Goal: Find contact information: Find contact information

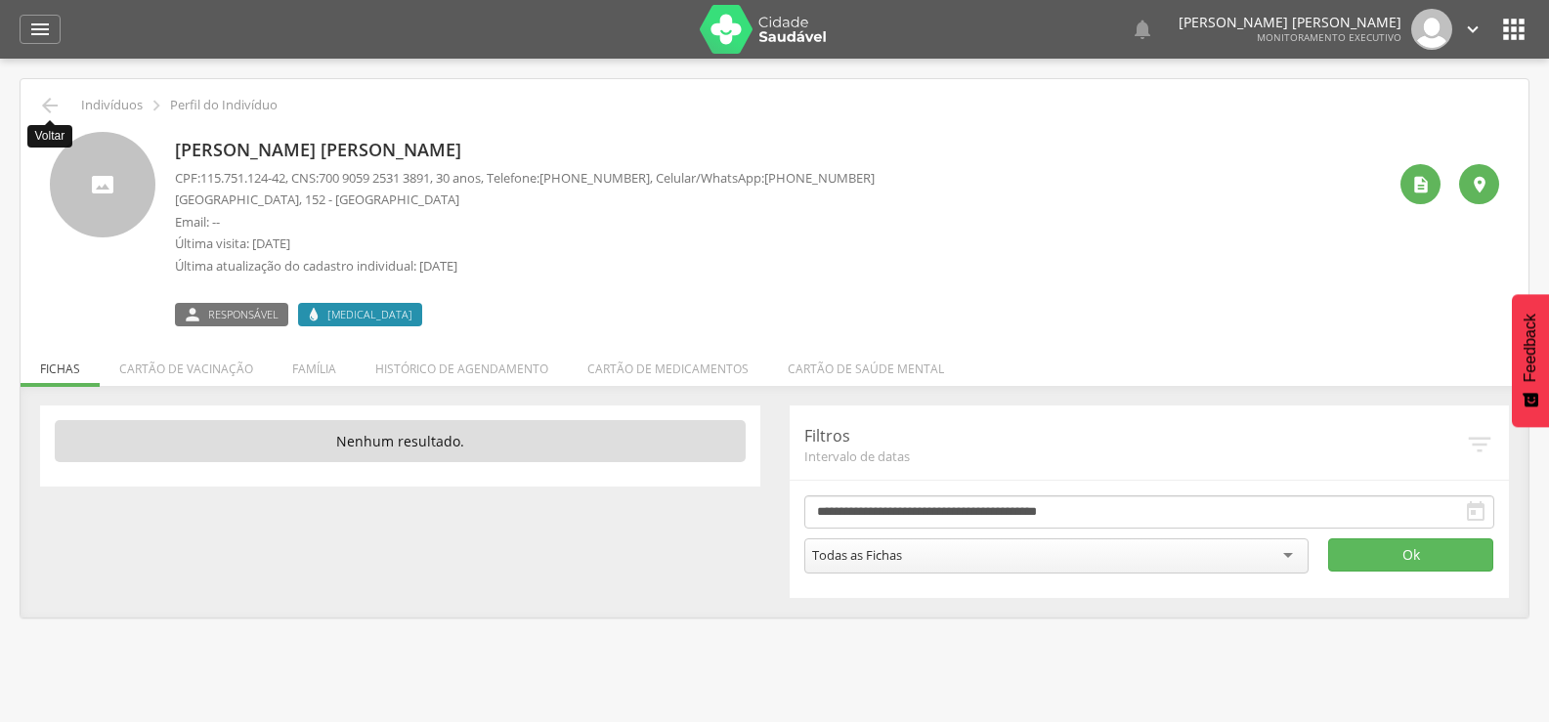
click at [54, 108] on icon "" at bounding box center [49, 105] width 23 height 23
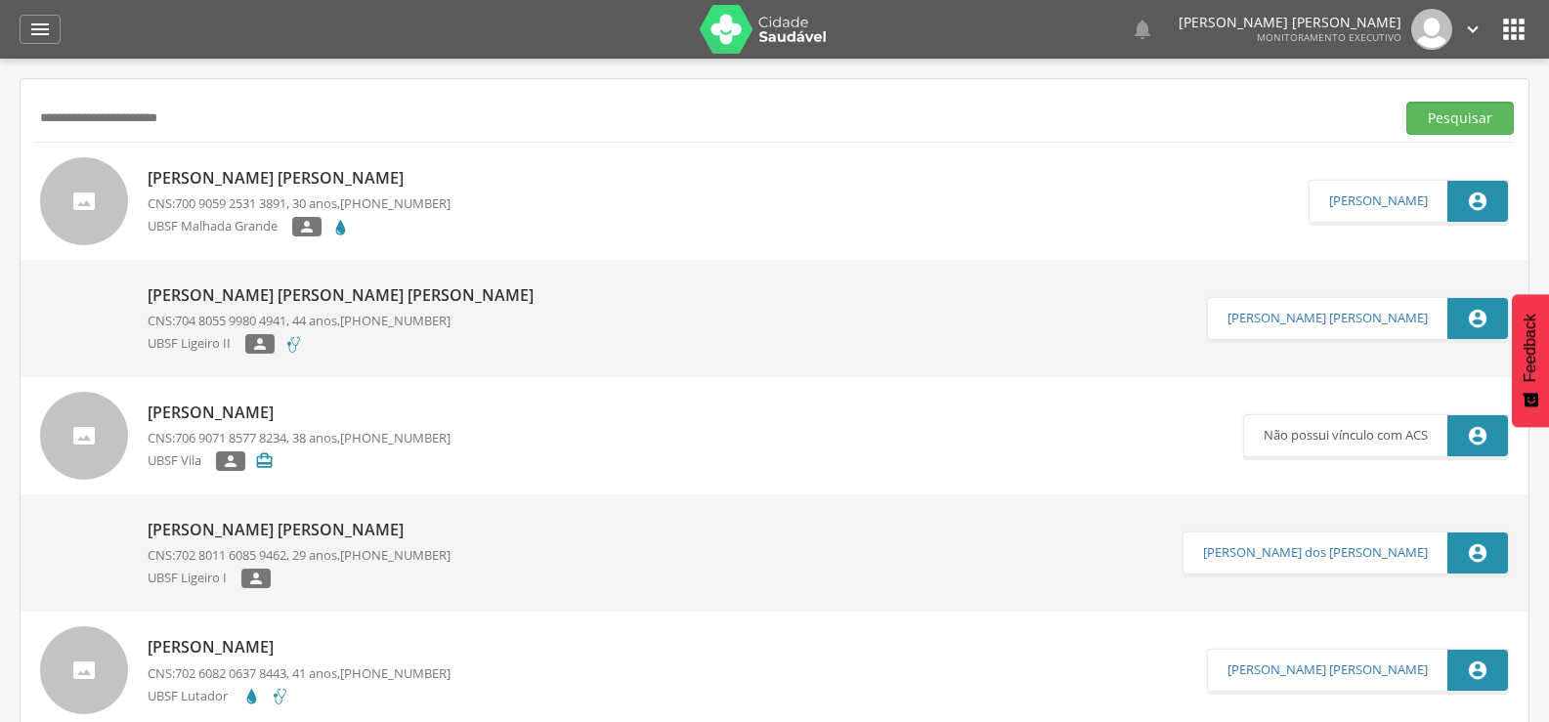
drag, startPoint x: 265, startPoint y: 130, endPoint x: 0, endPoint y: 135, distance: 264.9
click at [0, 135] on div " Supervisão  Distritos  Ubs Coordenador: - Queimadas / PB Intervalo de Tempo…" at bounding box center [774, 420] width 1549 height 722
paste input "text"
click at [1406, 102] on button "Pesquisar" at bounding box center [1460, 118] width 108 height 33
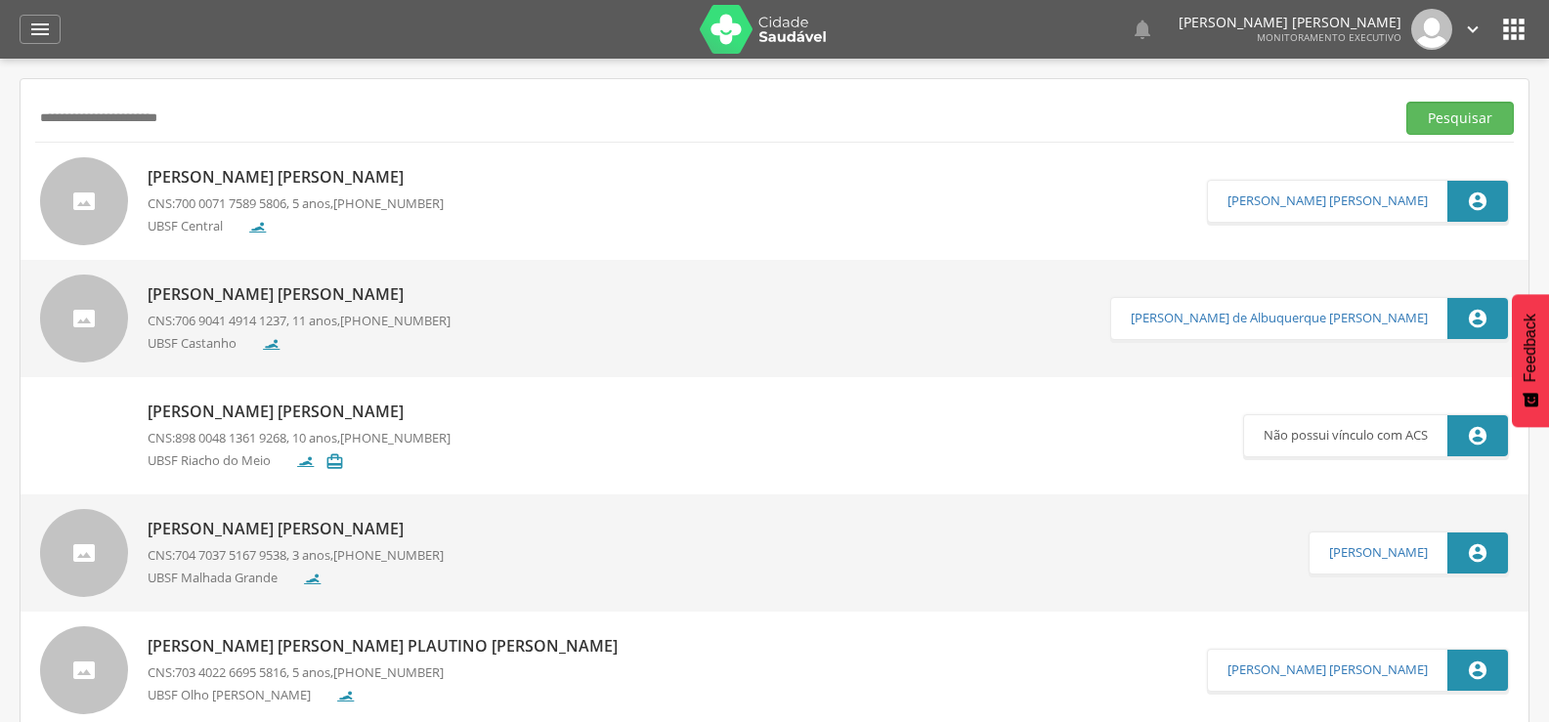
drag, startPoint x: 267, startPoint y: 103, endPoint x: 0, endPoint y: 148, distance: 270.6
click at [0, 148] on div " Supervisão  Distritos  Ubs Coordenador: - Queimadas / PB Intervalo de Tempo…" at bounding box center [774, 420] width 1549 height 722
paste input "*******"
click at [1406, 102] on button "Pesquisar" at bounding box center [1460, 118] width 108 height 33
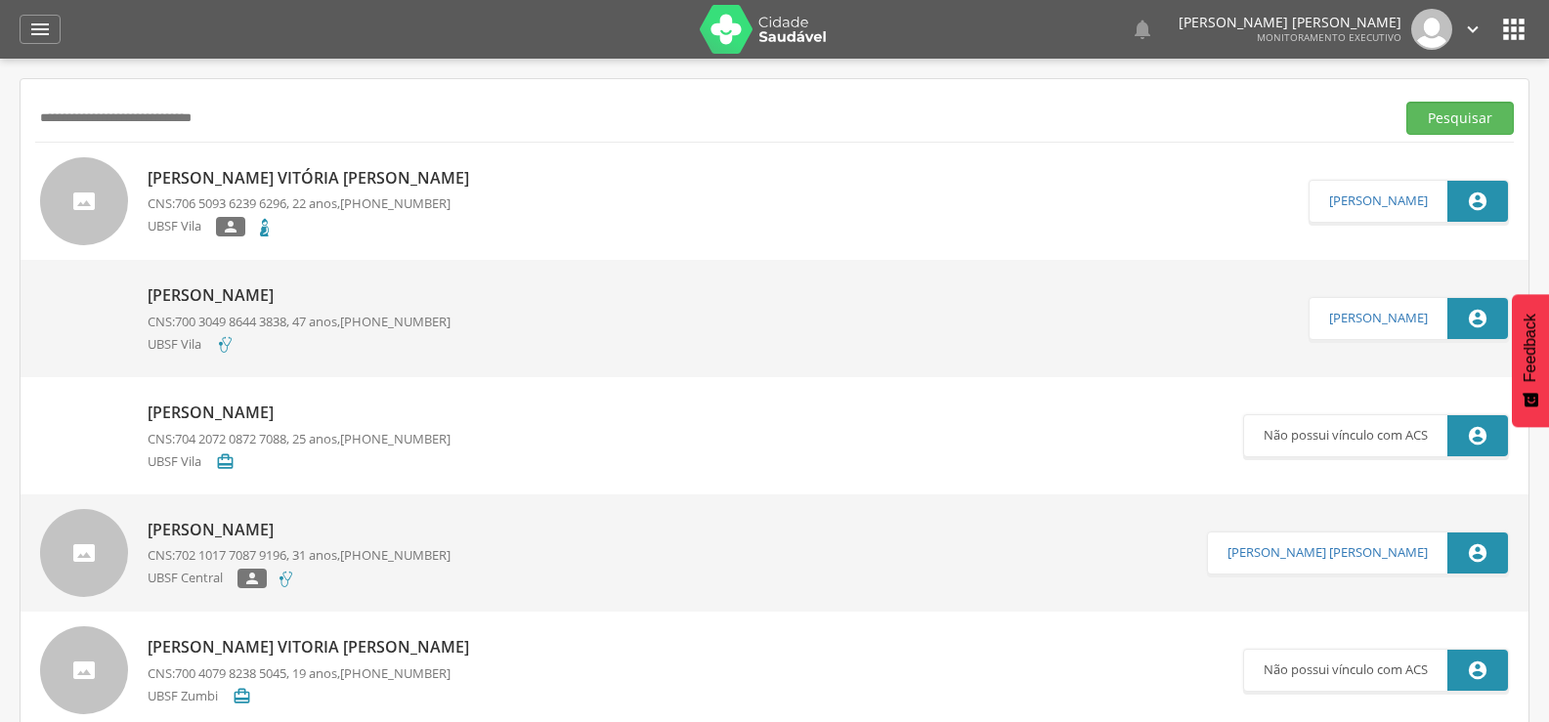
click at [276, 152] on div "[PERSON_NAME] Vitória [PERSON_NAME] CNS: 706 5093 6239 6296 , 22 anos, [PHONE_N…" at bounding box center [775, 201] width 1508 height 117
click at [281, 175] on p "[PERSON_NAME] Vitória [PERSON_NAME]" at bounding box center [313, 178] width 331 height 22
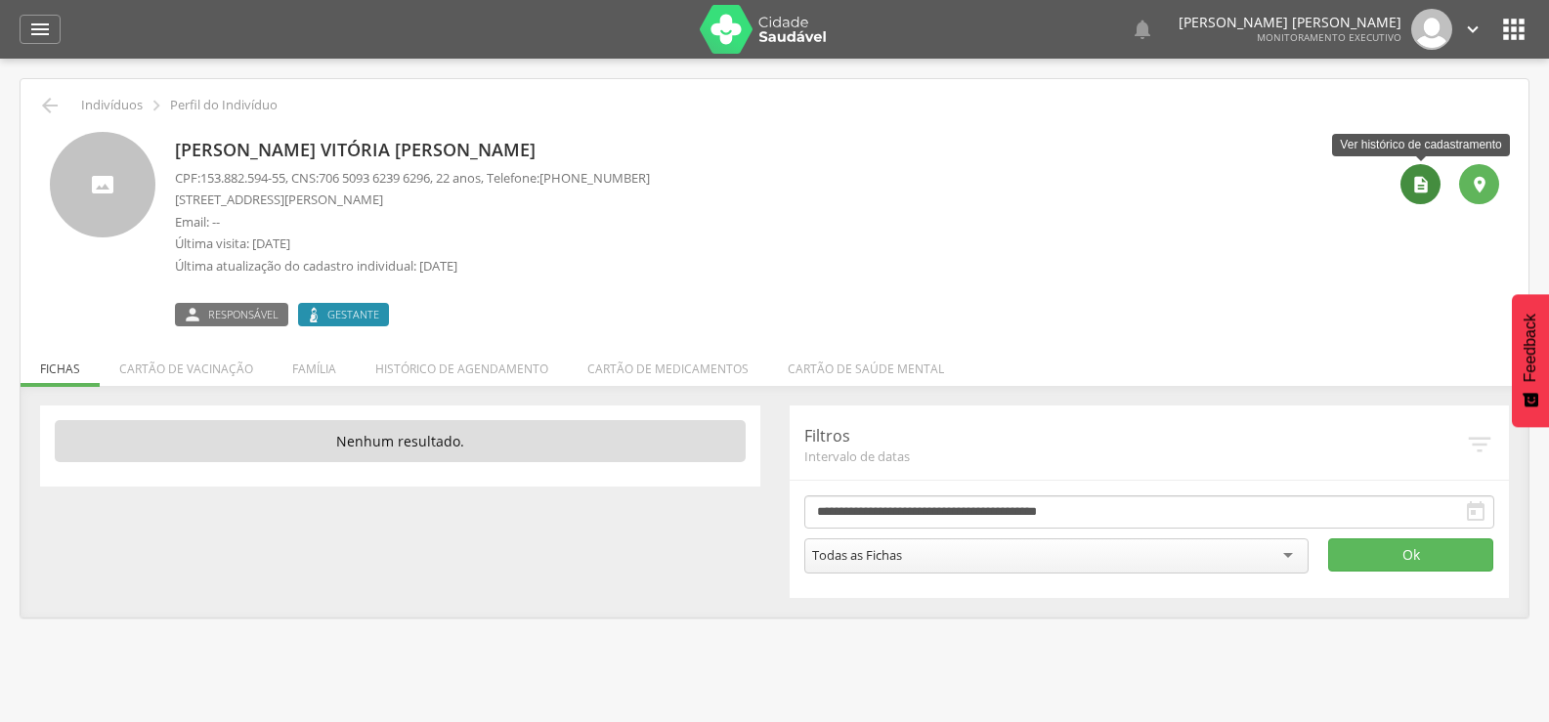
click at [1414, 191] on icon "" at bounding box center [1421, 185] width 20 height 20
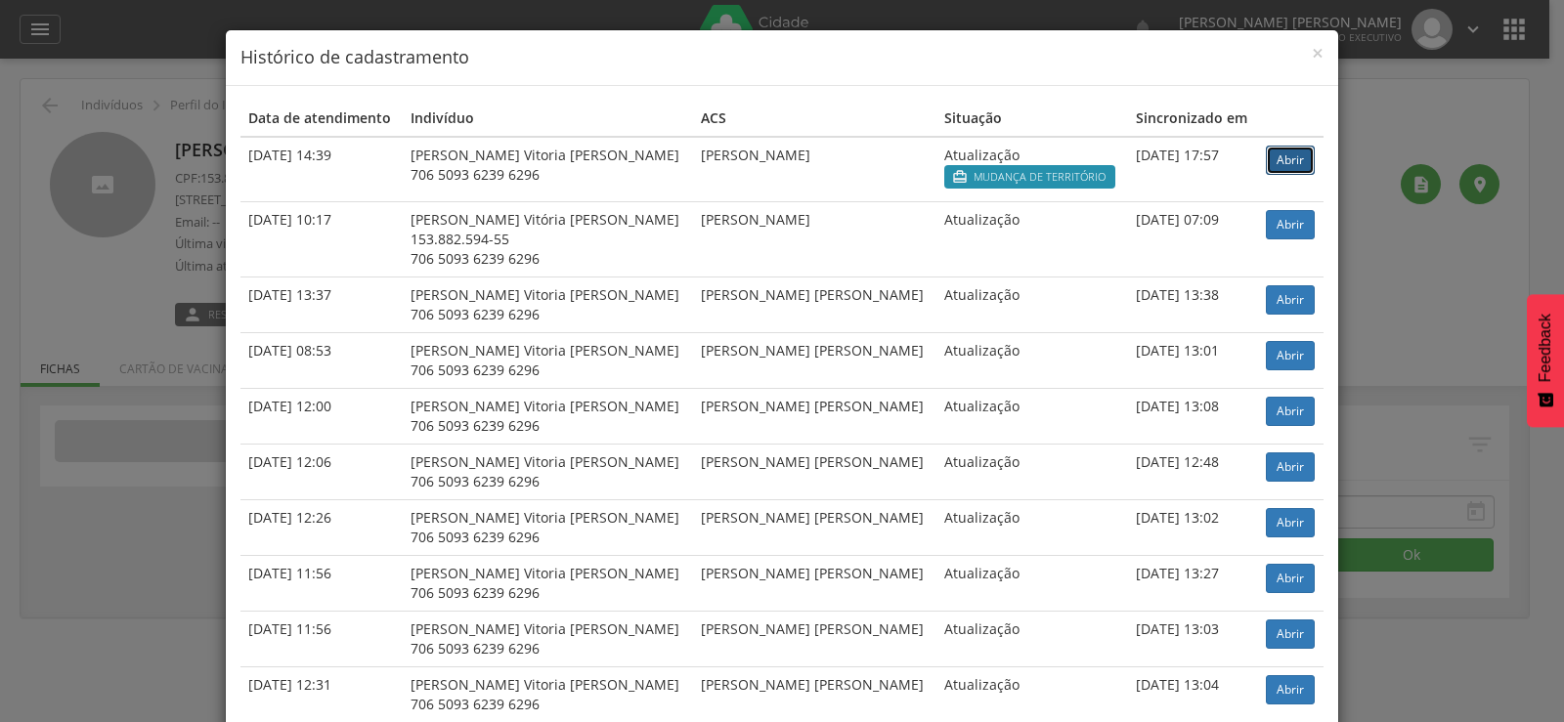
click at [1289, 162] on link "Abrir" at bounding box center [1290, 160] width 49 height 29
click at [1312, 57] on span "×" at bounding box center [1318, 52] width 12 height 27
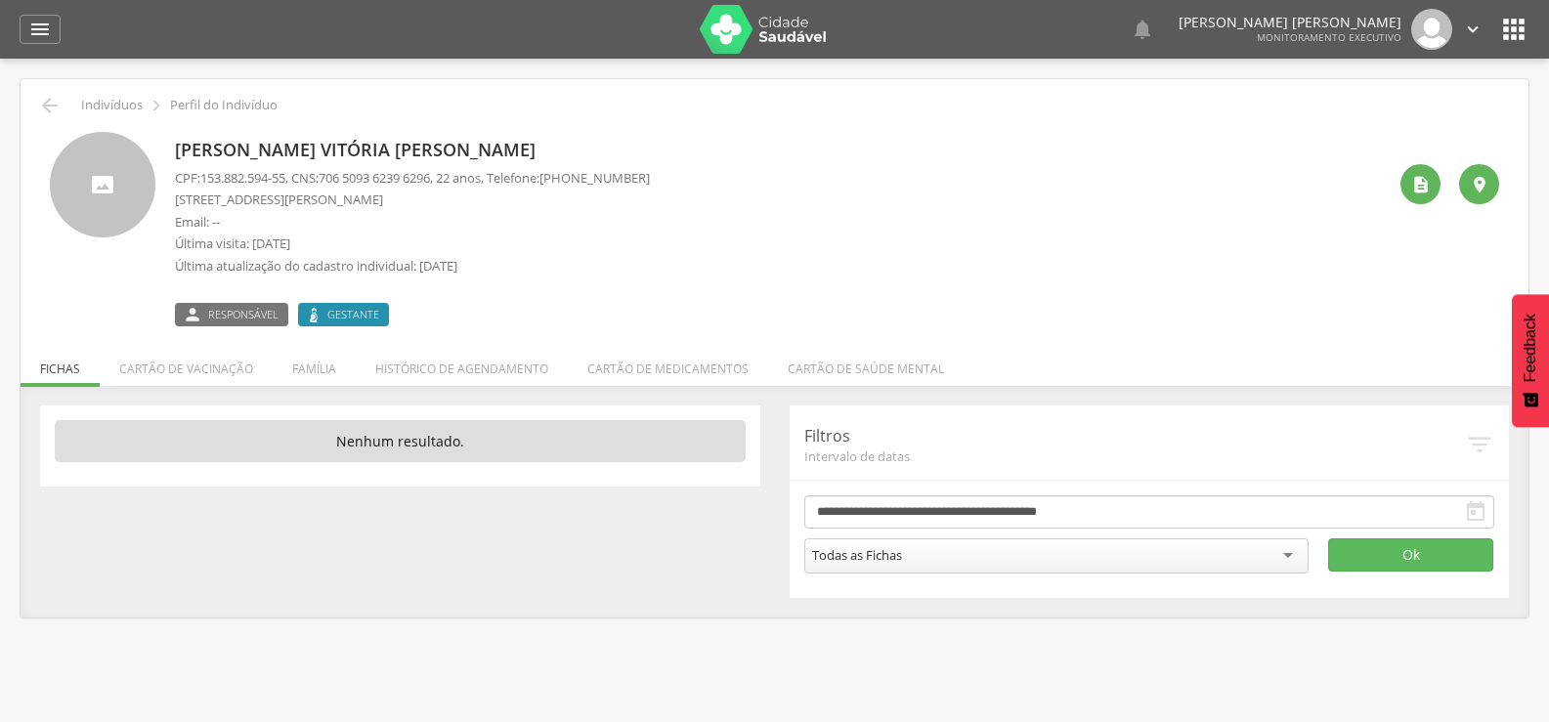
drag, startPoint x: 588, startPoint y: 175, endPoint x: 693, endPoint y: 175, distance: 104.6
click at [693, 175] on div "[PERSON_NAME] Vitória [PERSON_NAME] CPF: 153.882.594-55 , CNS: [PHONE_NUMBER] ,…" at bounding box center [780, 229] width 1211 height 194
copy span ") 99140-9106"
click at [67, 118] on div "[PERSON_NAME] Vitória [PERSON_NAME] CPF: 153.882.594-55 , CNS: [PHONE_NUMBER] ,…" at bounding box center [774, 221] width 1479 height 209
click at [49, 98] on icon "" at bounding box center [49, 105] width 23 height 23
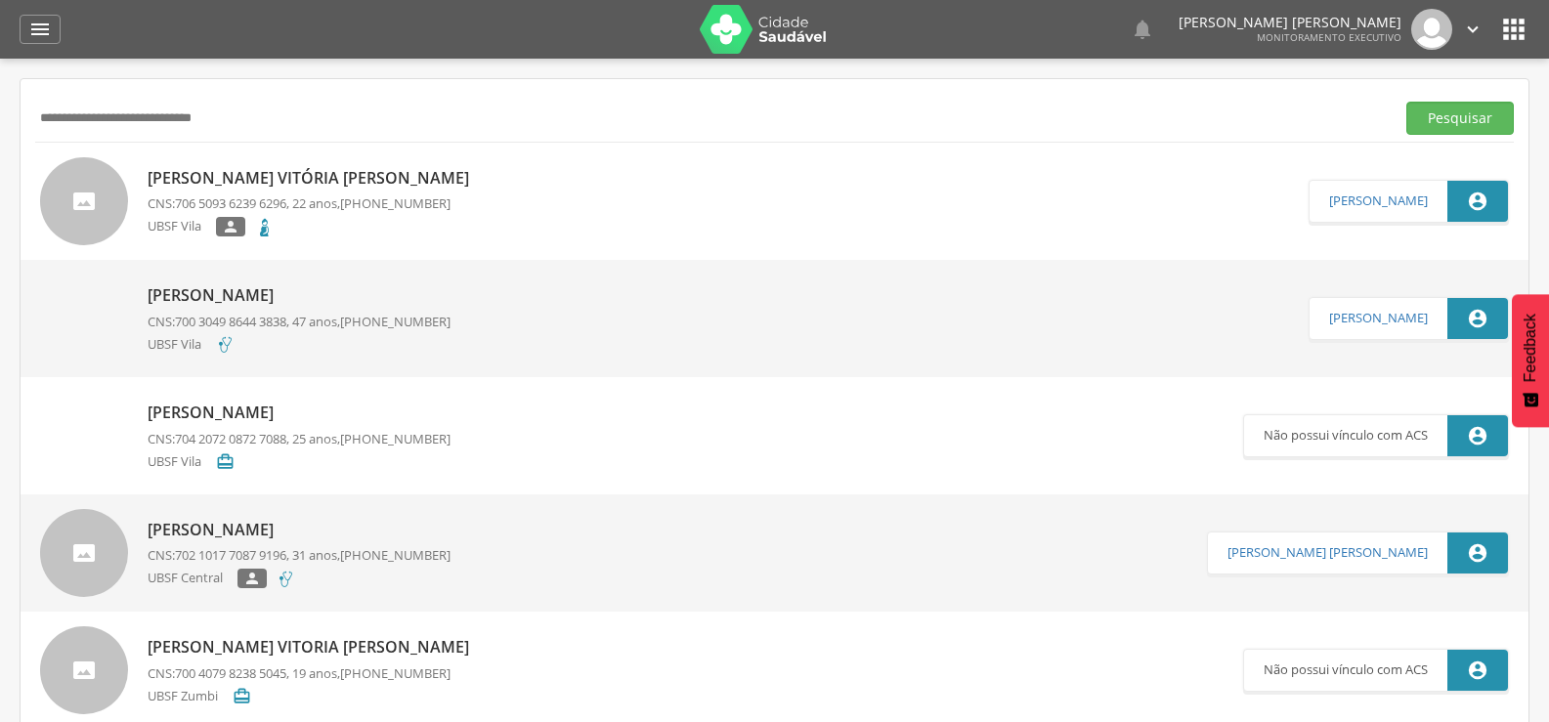
drag, startPoint x: 303, startPoint y: 101, endPoint x: 0, endPoint y: 213, distance: 323.1
click at [0, 213] on div " Supervisão  Distritos  Ubs Coordenador: - Queimadas / PB Intervalo de Tempo…" at bounding box center [774, 420] width 1549 height 722
paste input "text"
click at [1406, 102] on button "Pesquisar" at bounding box center [1460, 118] width 108 height 33
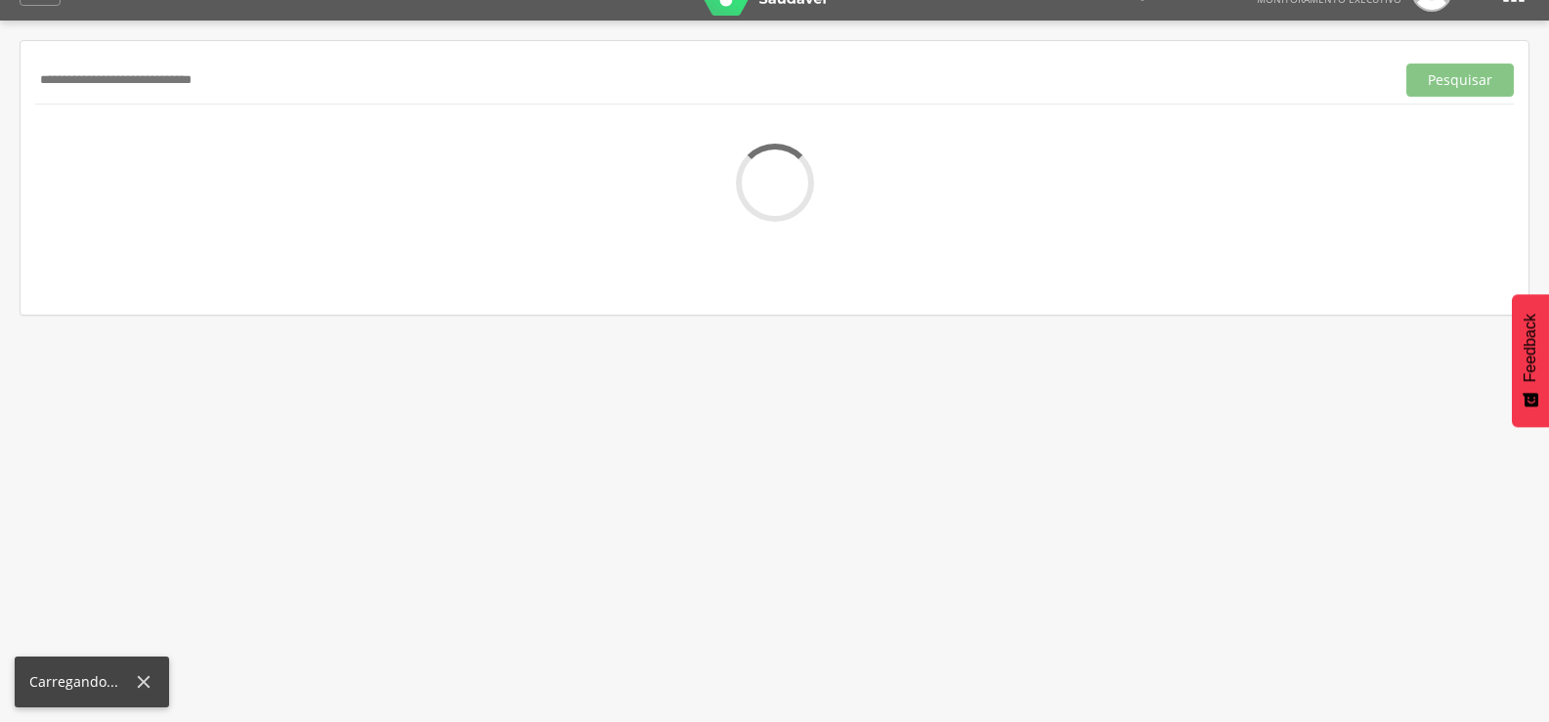
scroll to position [59, 0]
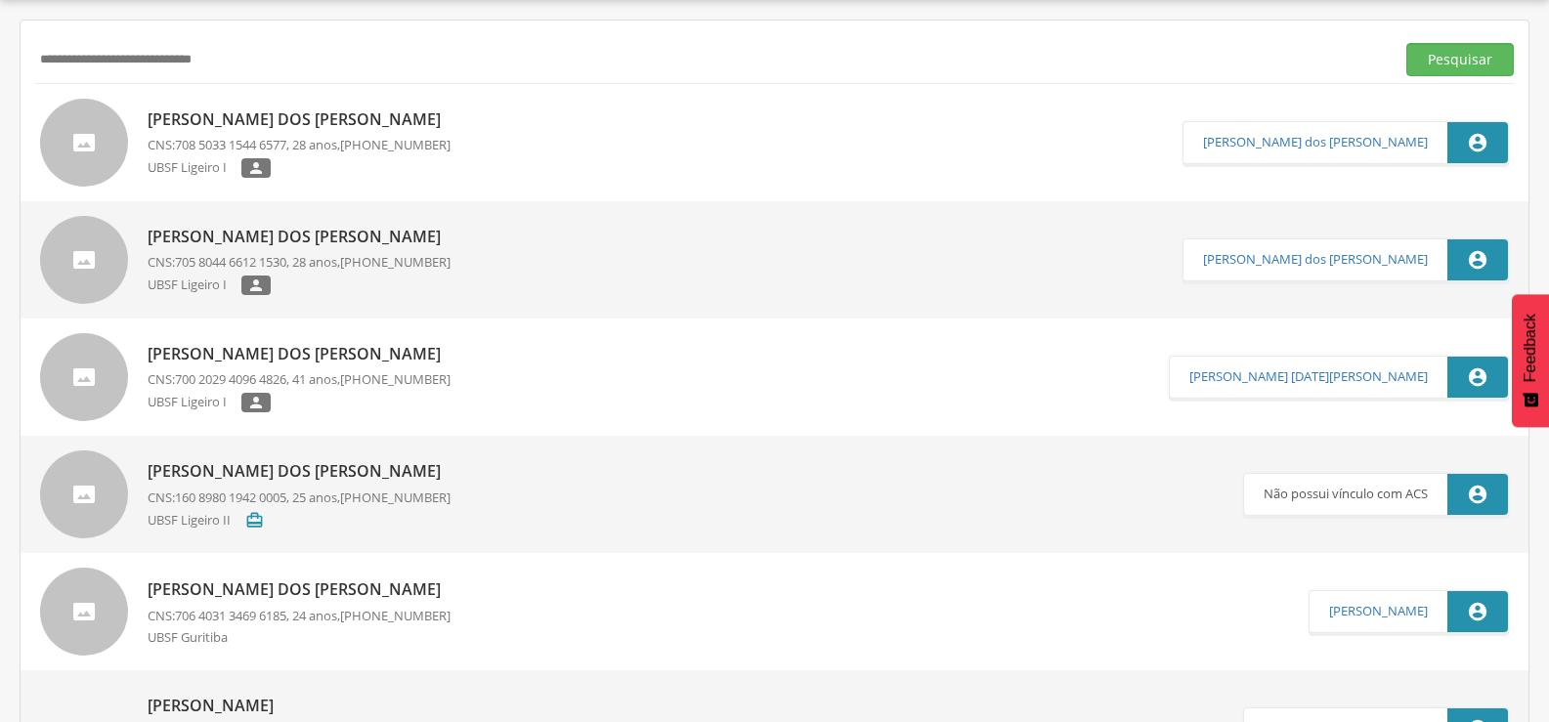
click at [361, 120] on p "[PERSON_NAME] dos [PERSON_NAME]" at bounding box center [299, 119] width 303 height 22
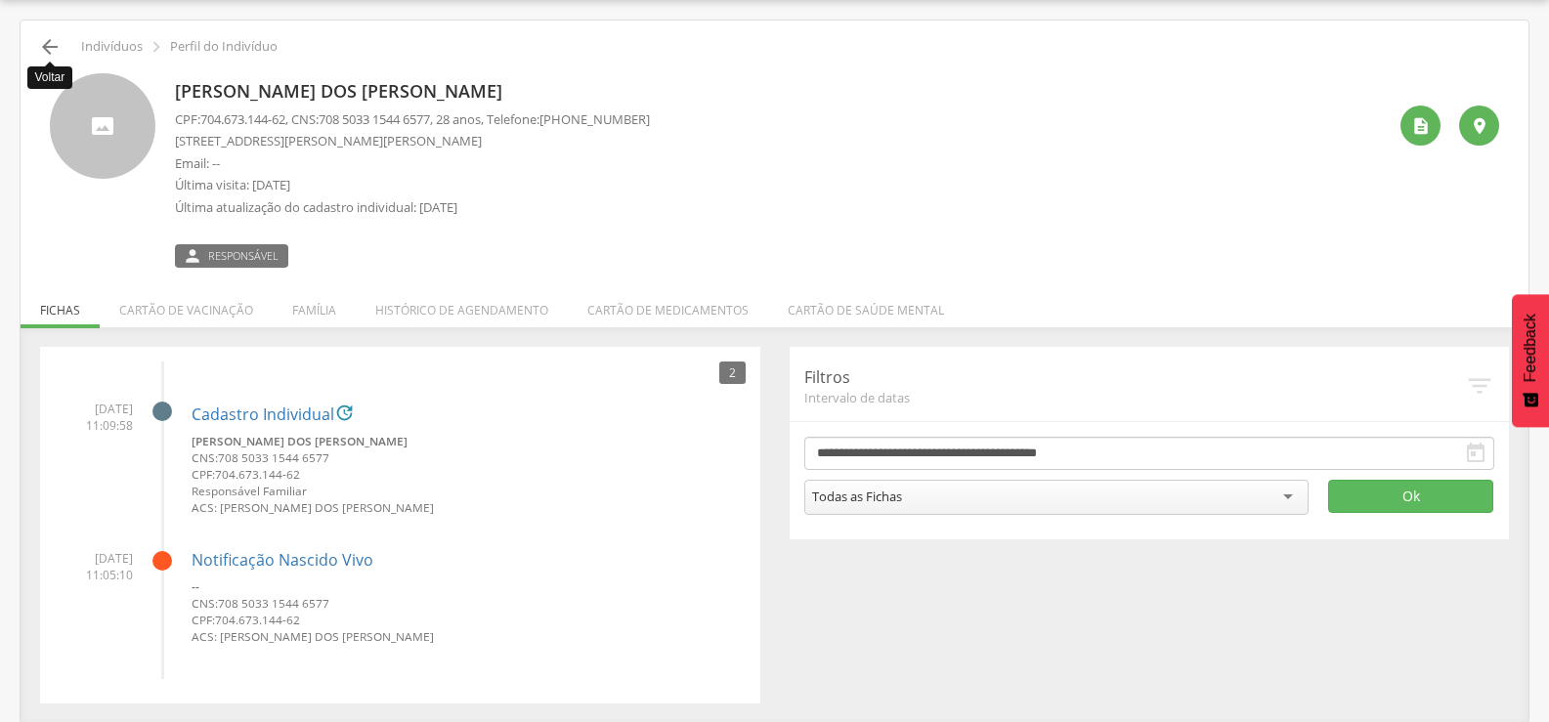
click at [55, 48] on icon "" at bounding box center [49, 46] width 23 height 23
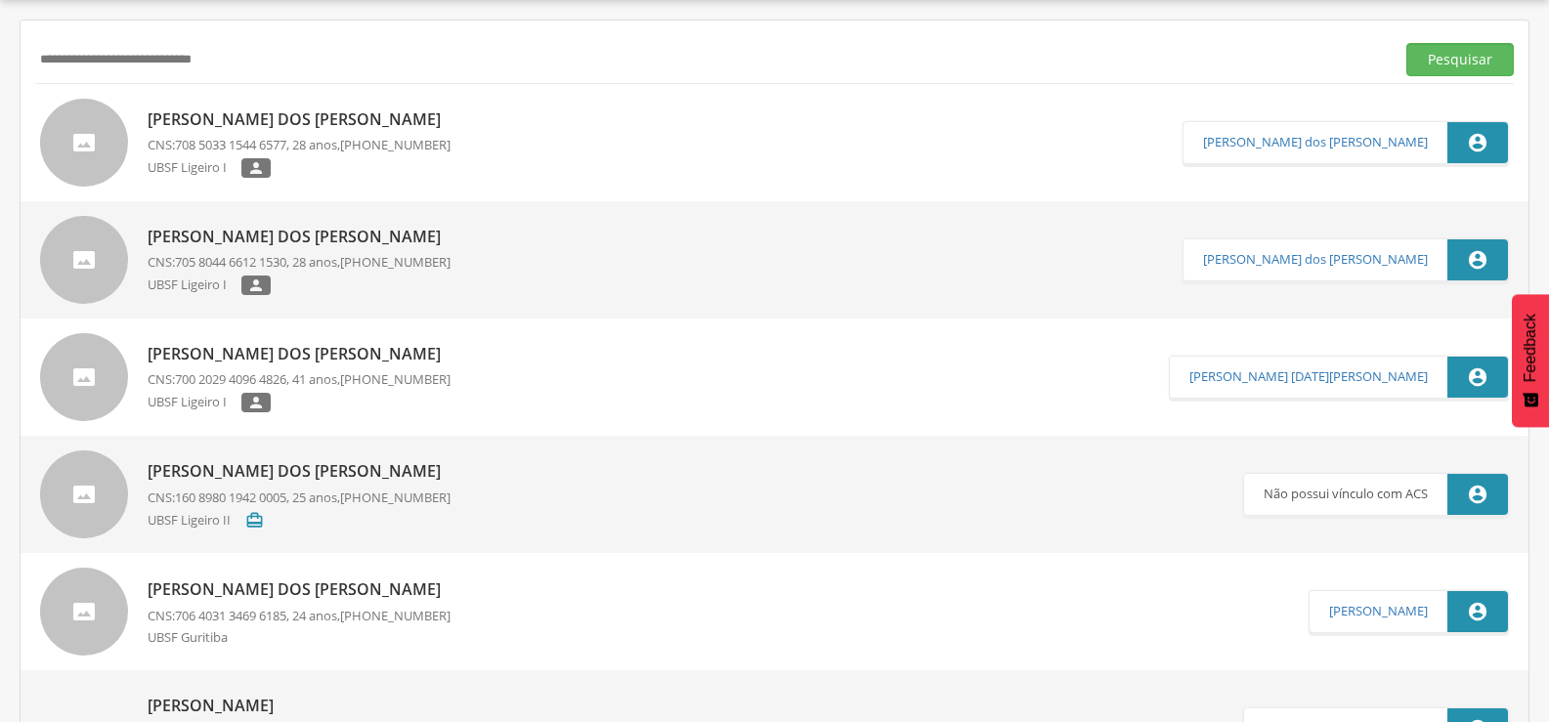
drag, startPoint x: 363, startPoint y: 47, endPoint x: 0, endPoint y: 135, distance: 373.1
click at [0, 135] on div " Supervisão  Distritos  Ubs Coordenador: - Queimadas / PB Intervalo de Tempo…" at bounding box center [774, 361] width 1549 height 722
paste input "text"
click at [1406, 43] on button "Pesquisar" at bounding box center [1460, 59] width 108 height 33
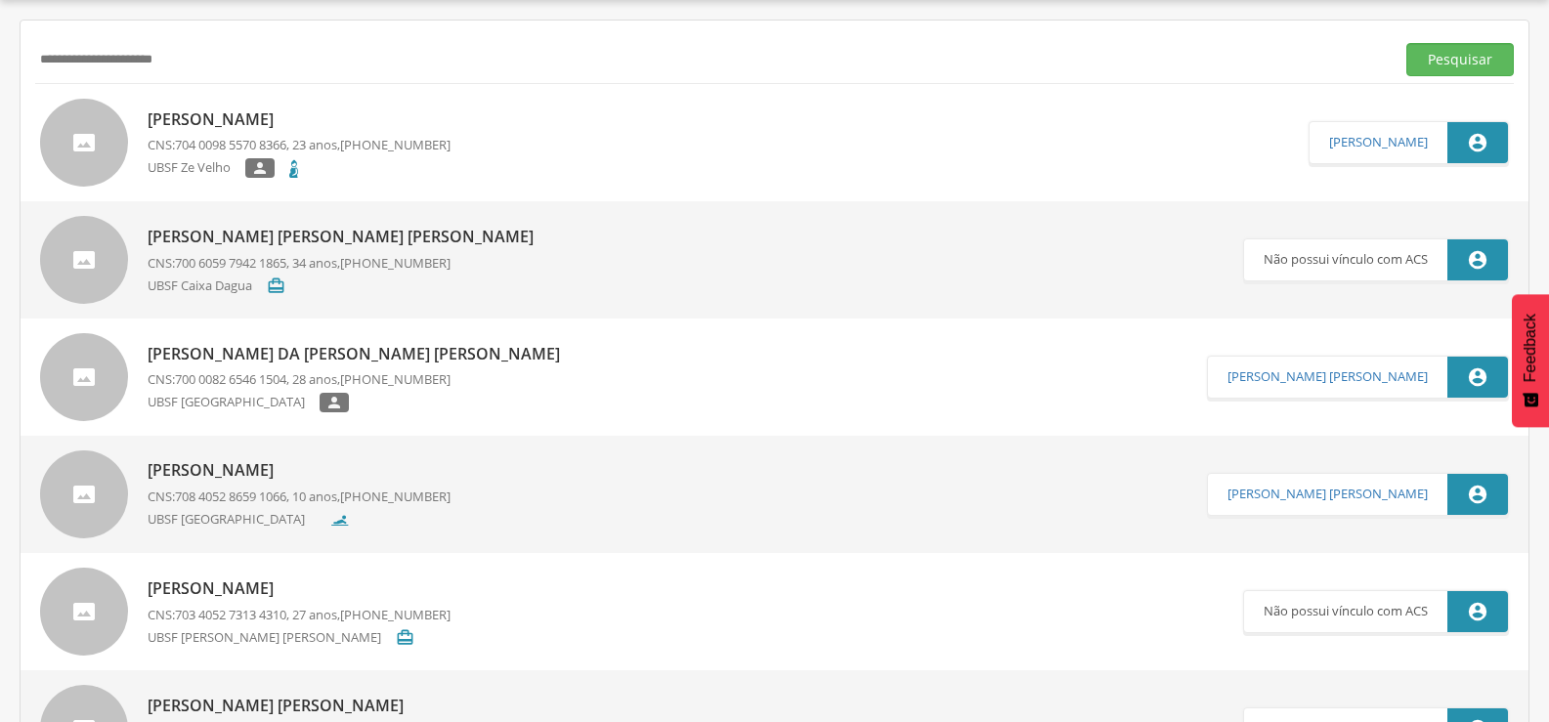
click at [261, 121] on p "[PERSON_NAME]" at bounding box center [299, 119] width 303 height 22
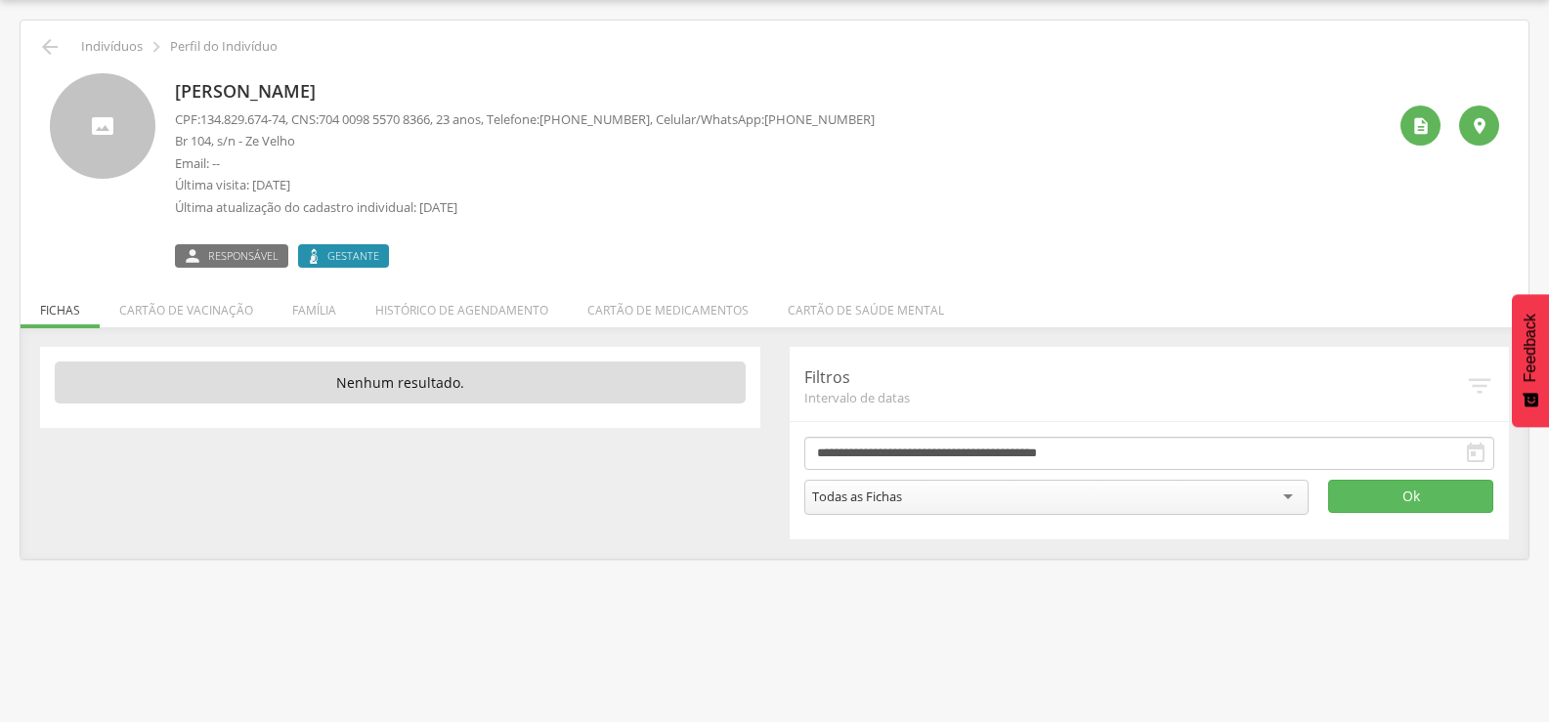
drag, startPoint x: 806, startPoint y: 113, endPoint x: 978, endPoint y: 118, distance: 172.1
click at [978, 118] on div "[PERSON_NAME] CPF: 134.829.674-74 , CNS: [PHONE_NUMBER] , 23 anos, Telefone: [P…" at bounding box center [780, 170] width 1211 height 194
copy span "98883-0043"
click at [40, 43] on icon "" at bounding box center [49, 46] width 23 height 23
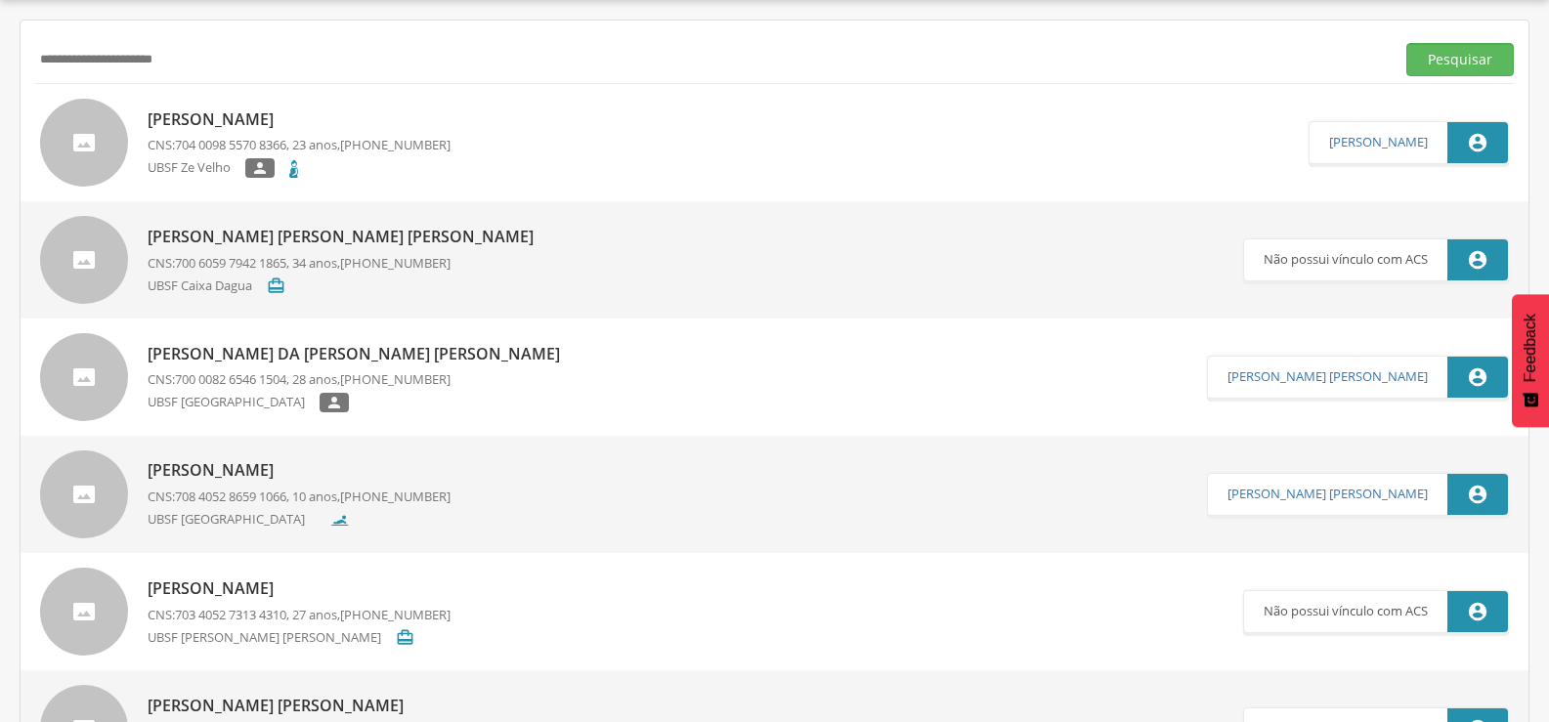
drag, startPoint x: 256, startPoint y: 74, endPoint x: 0, endPoint y: 235, distance: 302.1
click at [0, 235] on div " Supervisão  Distritos  Ubs Coordenador: - Queimadas / PB Intervalo de Tempo…" at bounding box center [774, 361] width 1549 height 722
click at [1406, 43] on button "Pesquisar" at bounding box center [1460, 59] width 108 height 33
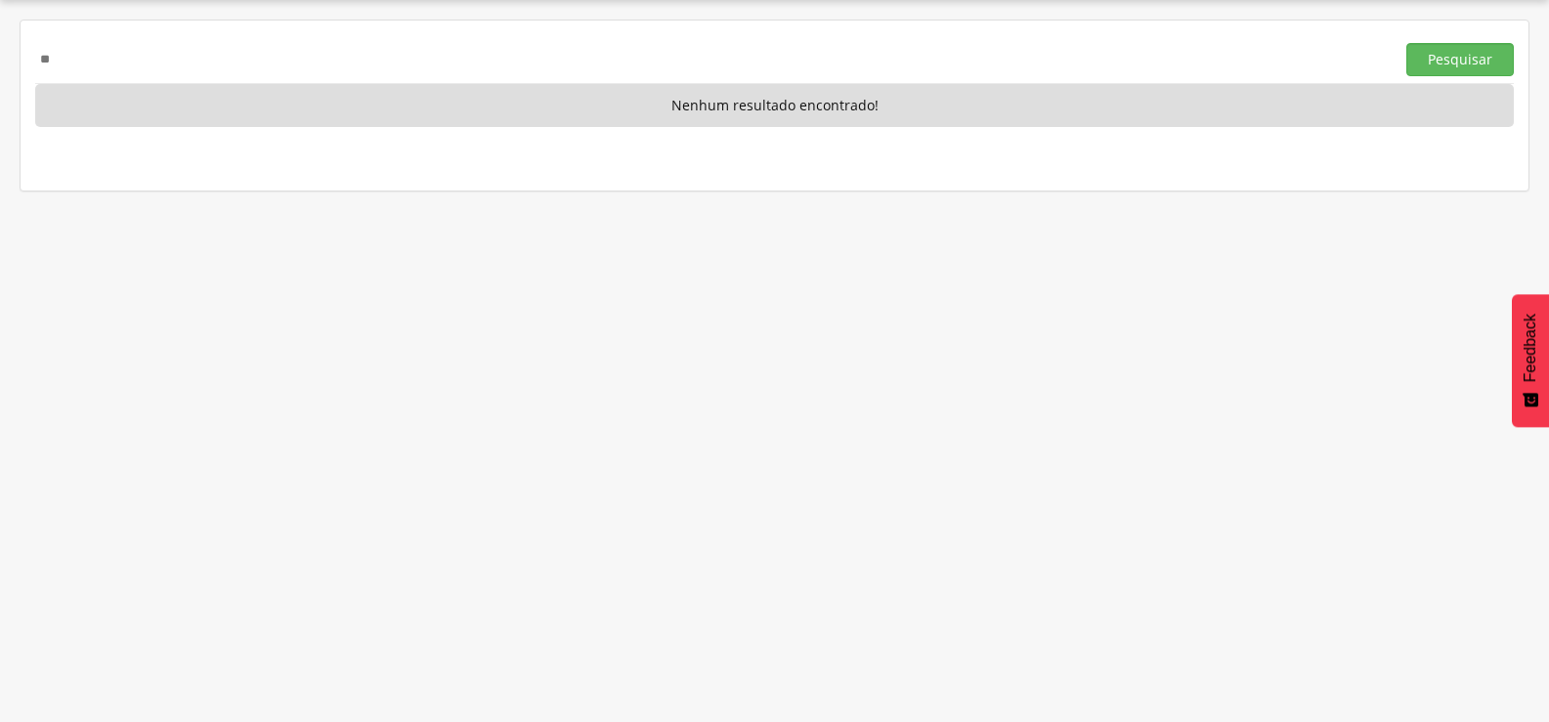
type input "*"
click at [1406, 43] on button "Pesquisar" at bounding box center [1460, 59] width 108 height 33
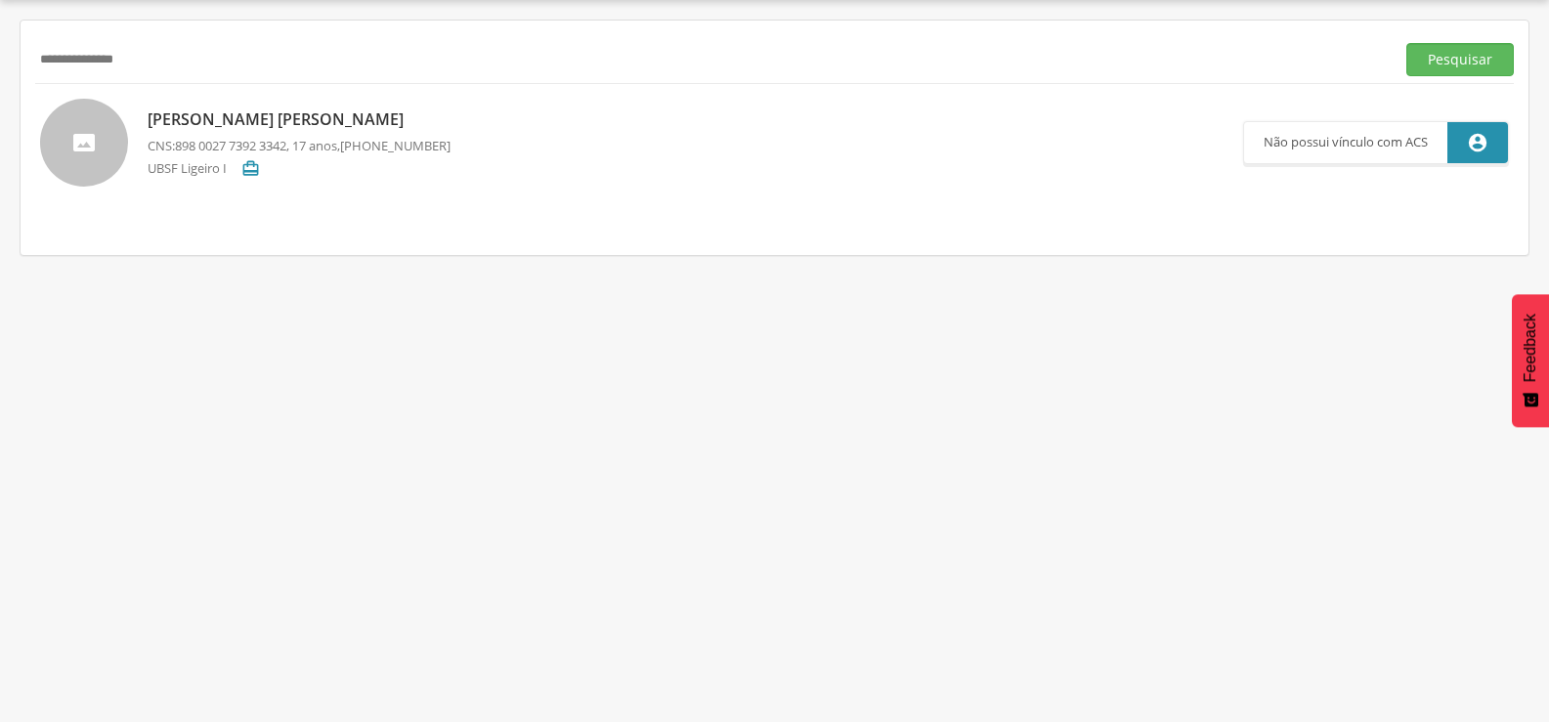
click at [275, 115] on p "[PERSON_NAME] [PERSON_NAME]" at bounding box center [299, 119] width 303 height 22
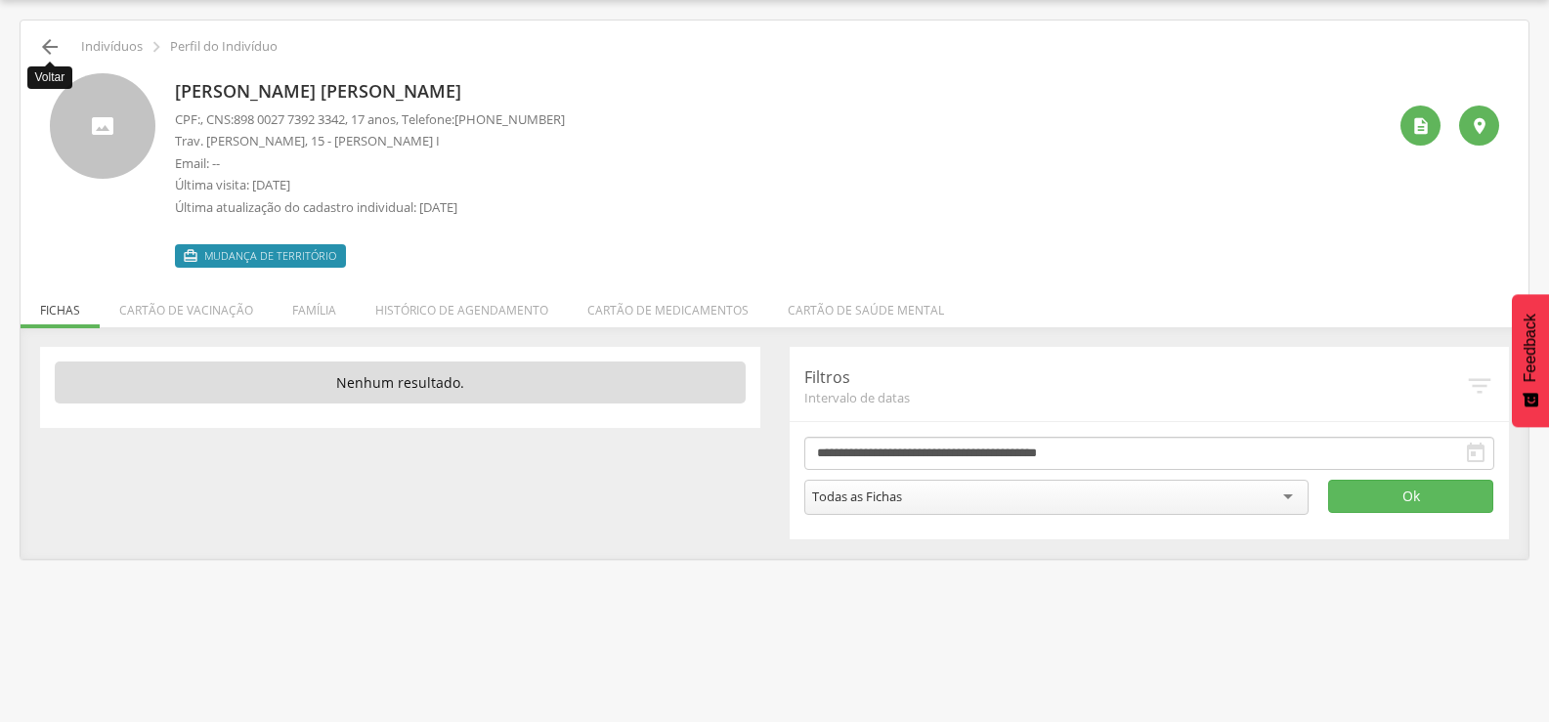
click at [48, 53] on icon "" at bounding box center [49, 46] width 23 height 23
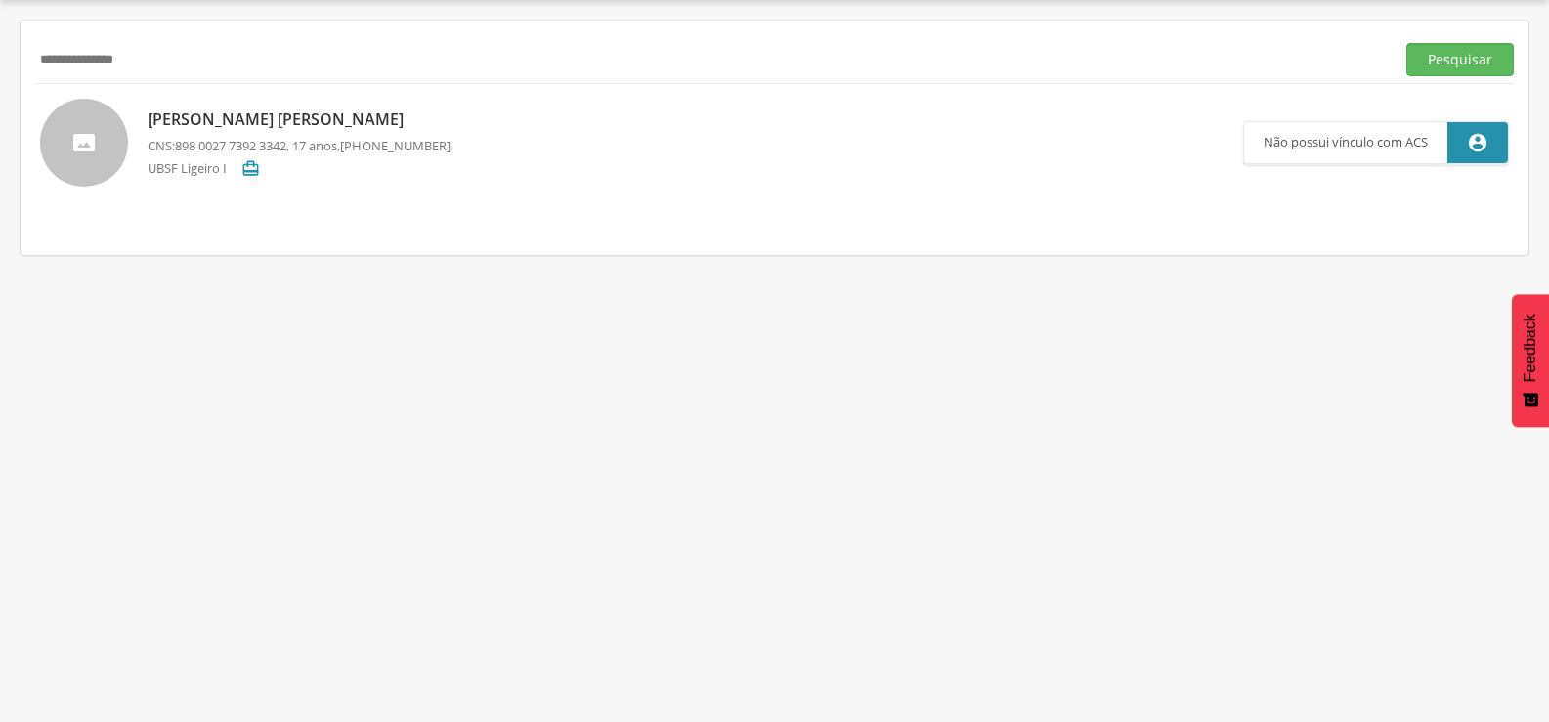
drag, startPoint x: 226, startPoint y: 54, endPoint x: 0, endPoint y: 96, distance: 229.6
click at [0, 96] on div " Supervisão  Distritos  Ubs Coordenador: - Queimadas / PB Intervalo de Tempo…" at bounding box center [774, 361] width 1549 height 722
click at [1406, 43] on button "Pesquisar" at bounding box center [1460, 59] width 108 height 33
click at [271, 123] on p "[PERSON_NAME]" at bounding box center [299, 119] width 303 height 22
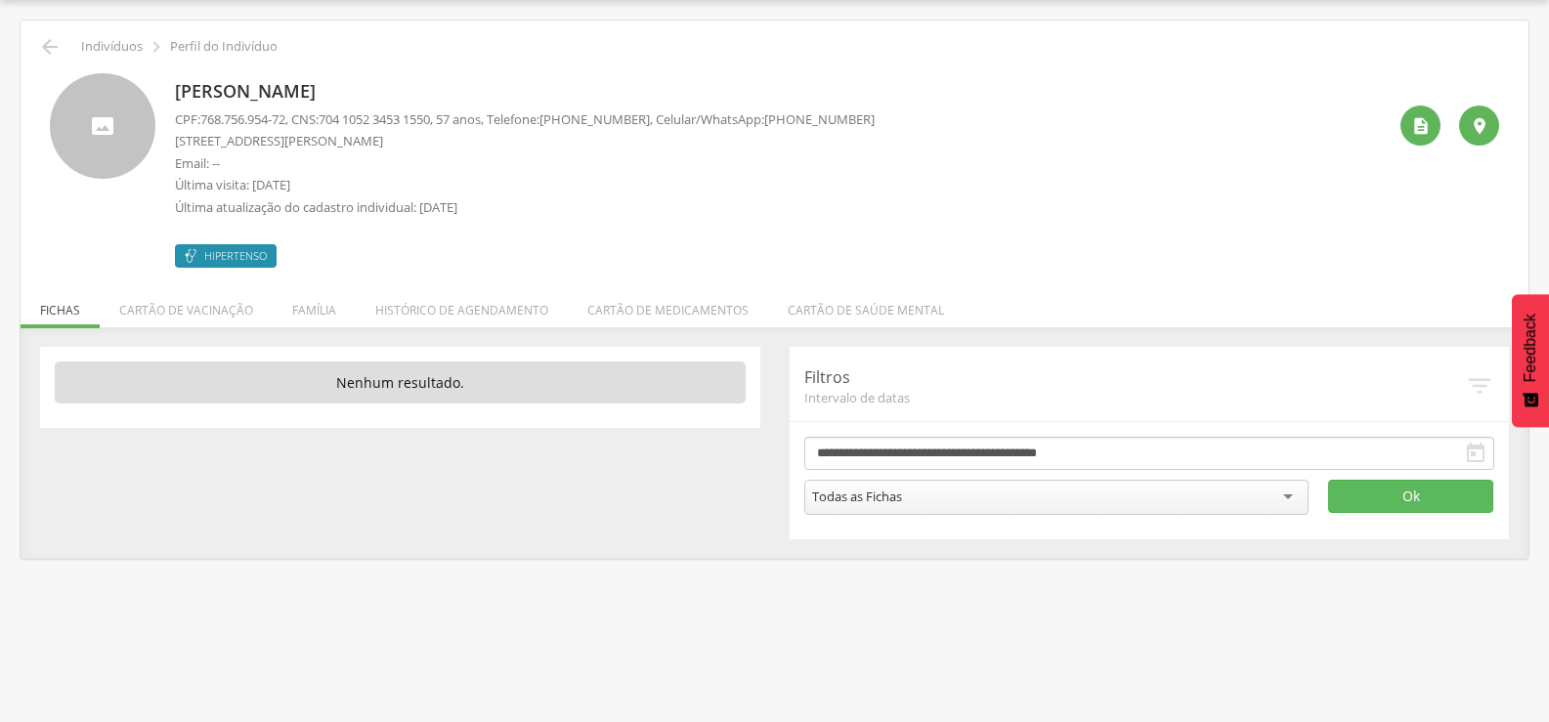
click at [65, 48] on div " Indivíduos  Perfil do Indivíduo" at bounding box center [774, 46] width 1479 height 23
click at [47, 48] on icon "" at bounding box center [49, 46] width 23 height 23
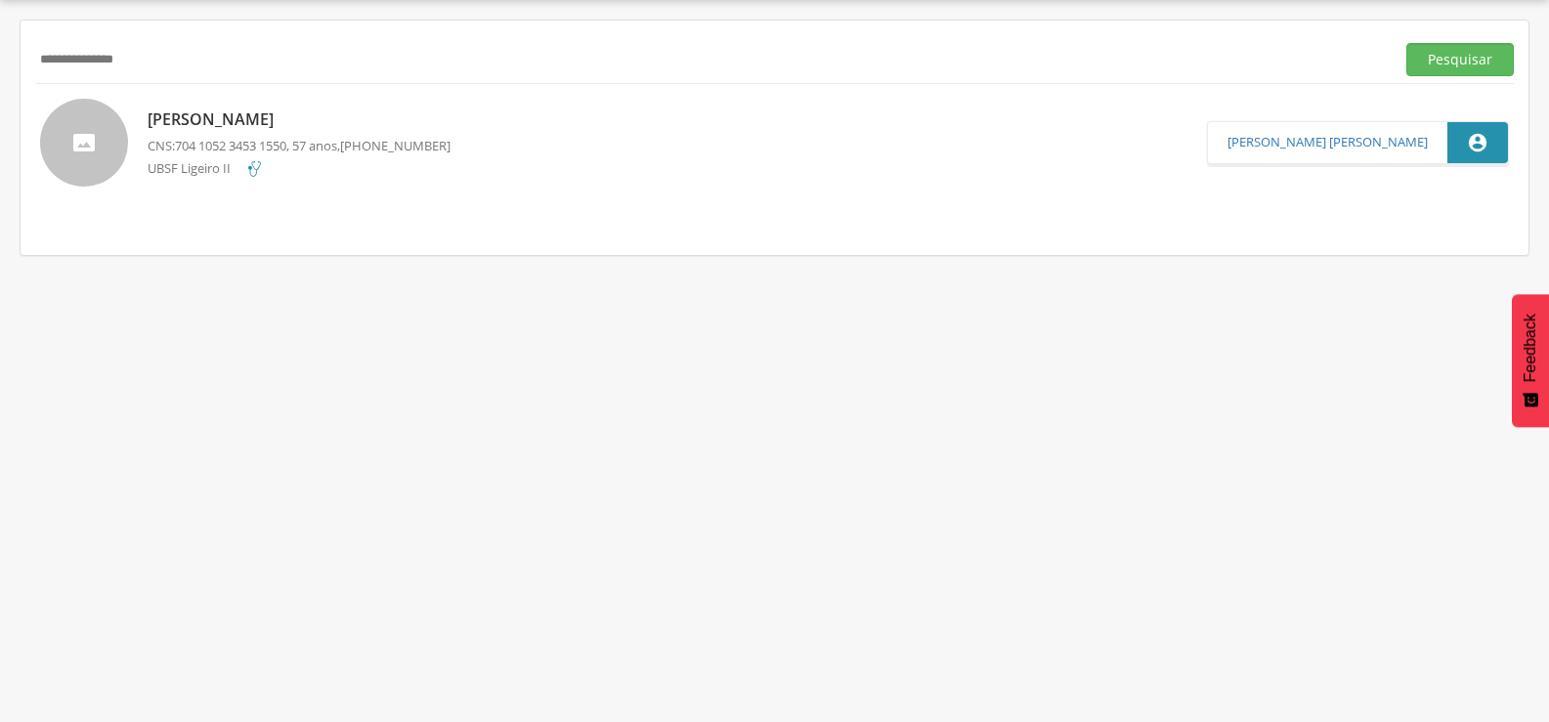
drag, startPoint x: 224, startPoint y: 72, endPoint x: 0, endPoint y: 98, distance: 225.2
click at [0, 98] on div " Supervisão  Distritos  Ubs Coordenador: - Queimadas / PB Intervalo de Tempo…" at bounding box center [774, 361] width 1549 height 722
type input "*"
click at [1406, 43] on button "Pesquisar" at bounding box center [1460, 59] width 108 height 33
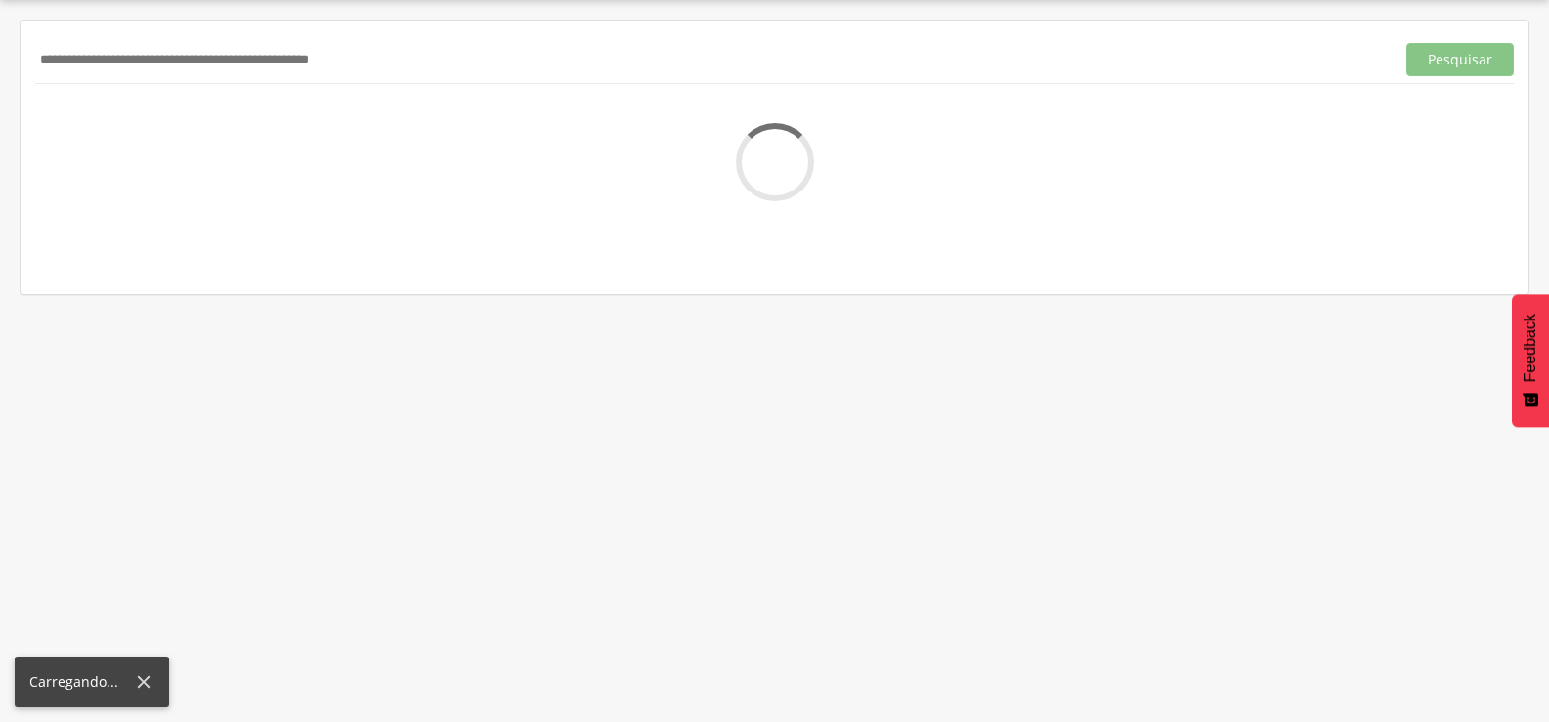
paste input "**********"
click at [1406, 43] on button "Pesquisar" at bounding box center [1460, 59] width 108 height 33
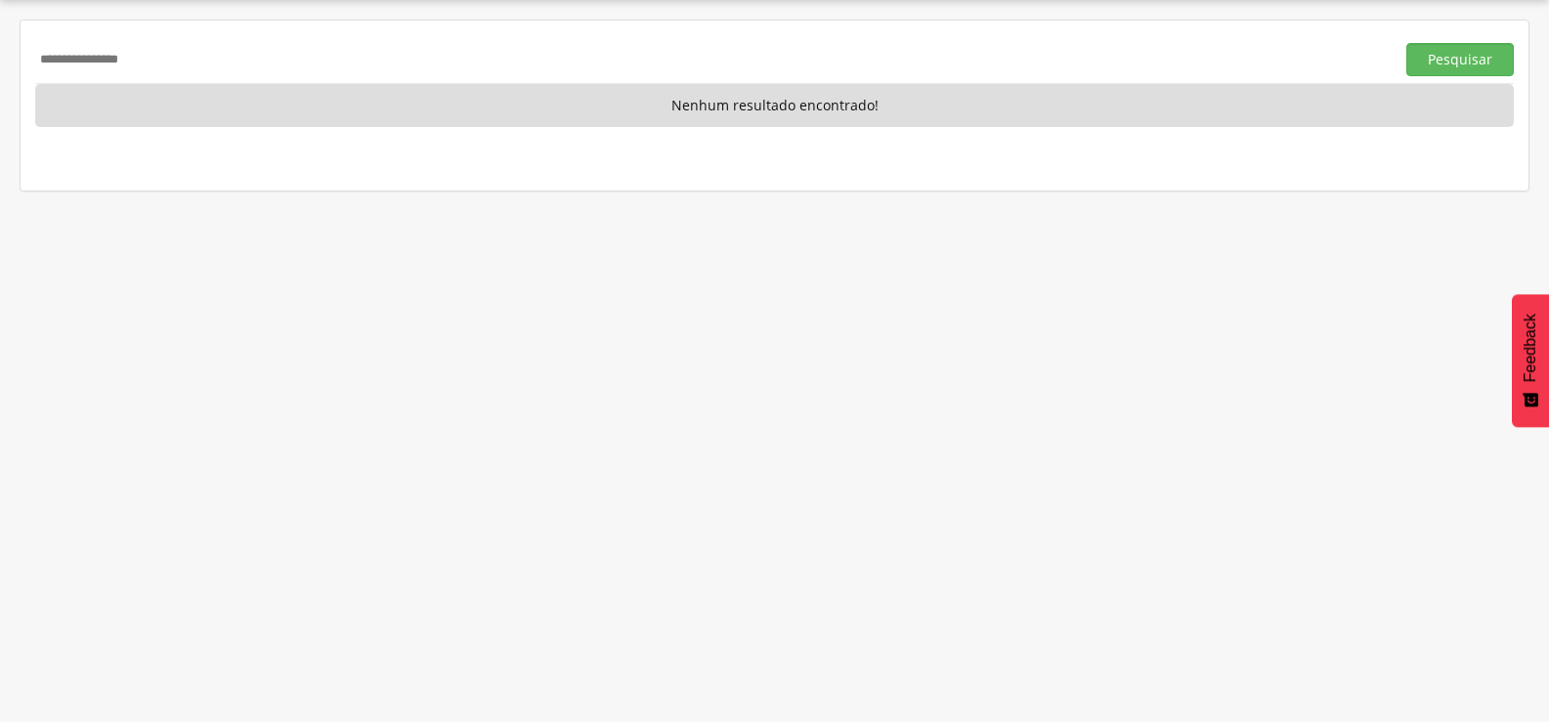
drag, startPoint x: 218, startPoint y: 63, endPoint x: 0, endPoint y: 86, distance: 219.2
click at [0, 86] on div " Supervisão  Distritos  Ubs Coordenador: - Queimadas / PB Intervalo de Tempo…" at bounding box center [774, 361] width 1549 height 722
paste input "**********"
click at [1406, 43] on button "Pesquisar" at bounding box center [1460, 59] width 108 height 33
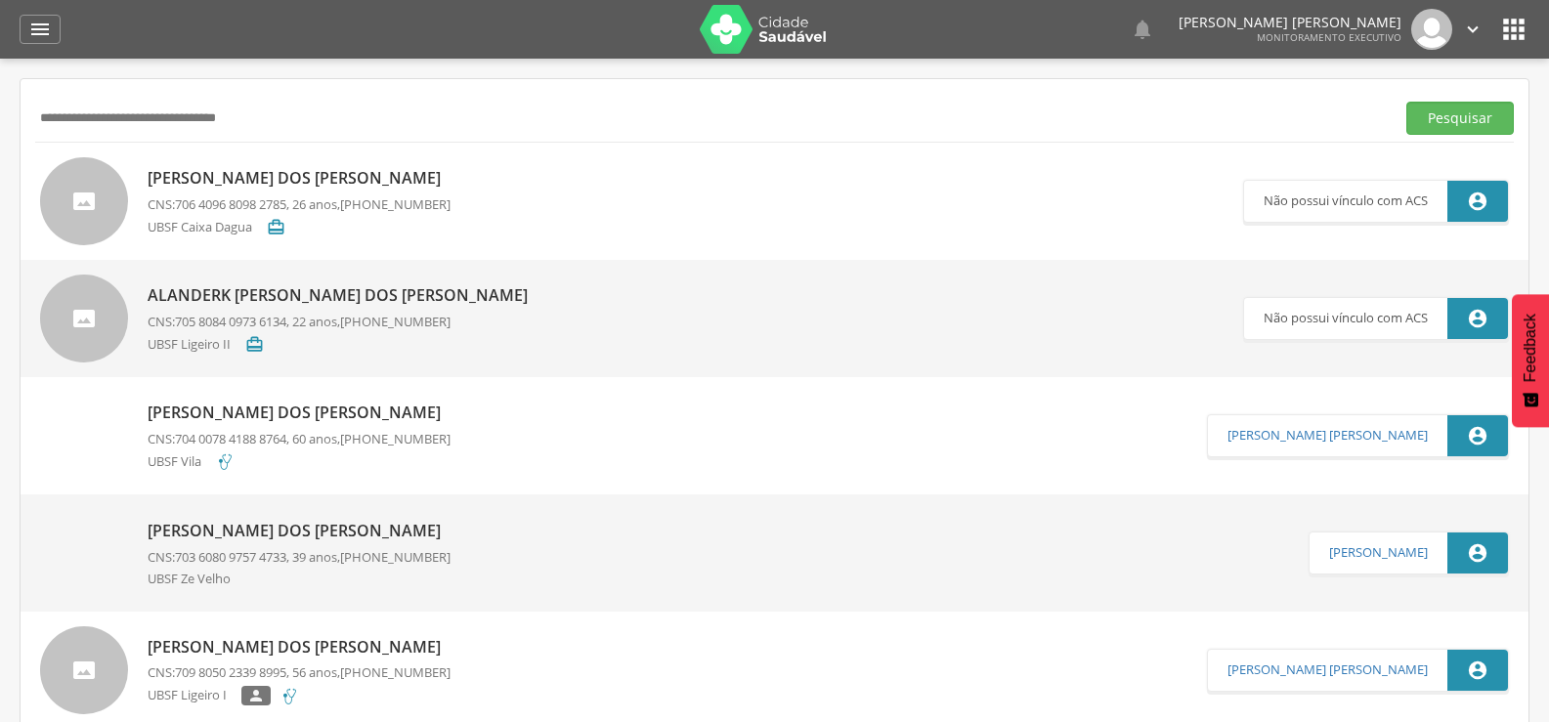
drag, startPoint x: 356, startPoint y: 117, endPoint x: 0, endPoint y: 115, distance: 355.7
click at [0, 115] on div " Supervisão  Distritos  Ubs Coordenador: - Queimadas / PB Intervalo de Tempo…" at bounding box center [774, 420] width 1549 height 722
type input "**********"
click at [1406, 102] on button "Pesquisar" at bounding box center [1460, 118] width 108 height 33
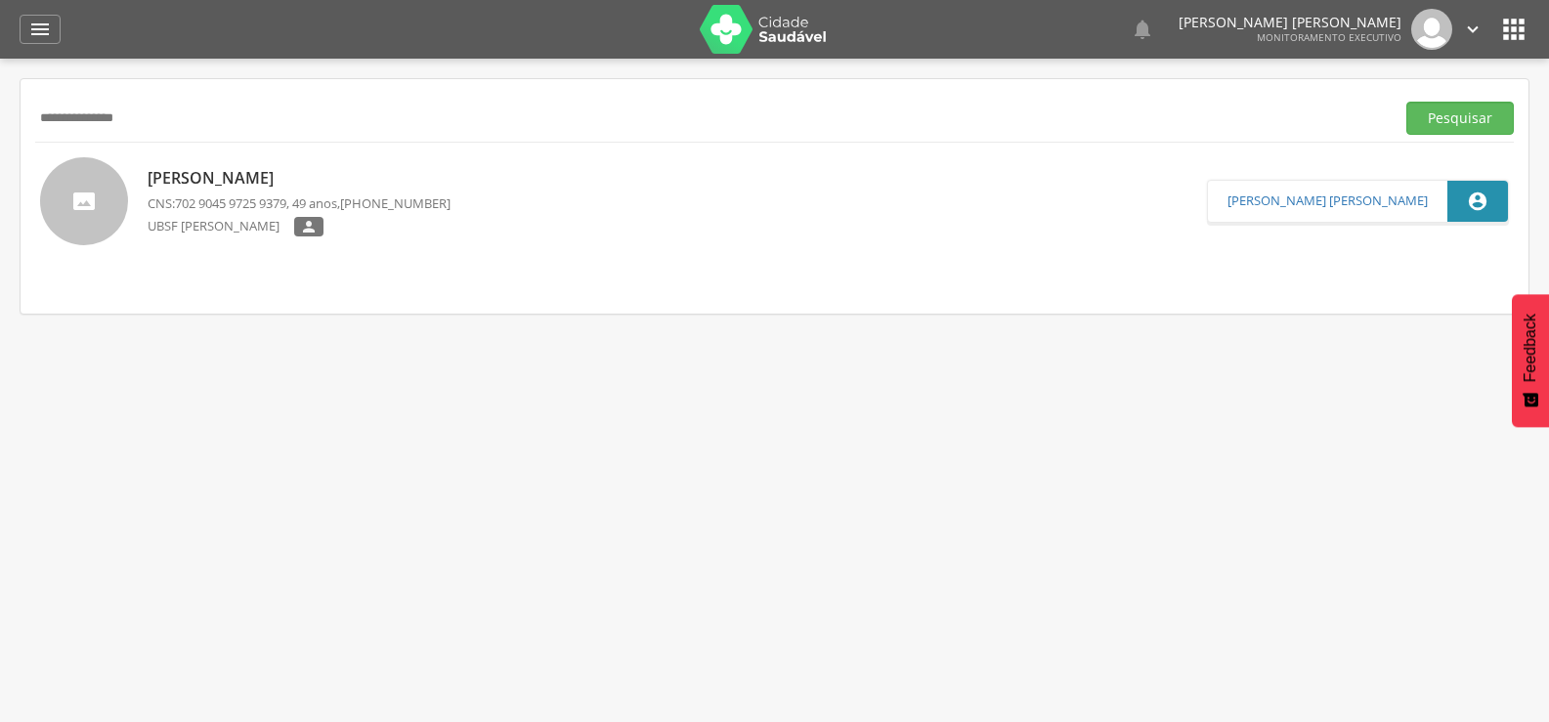
click at [281, 182] on p "[PERSON_NAME]" at bounding box center [299, 178] width 303 height 22
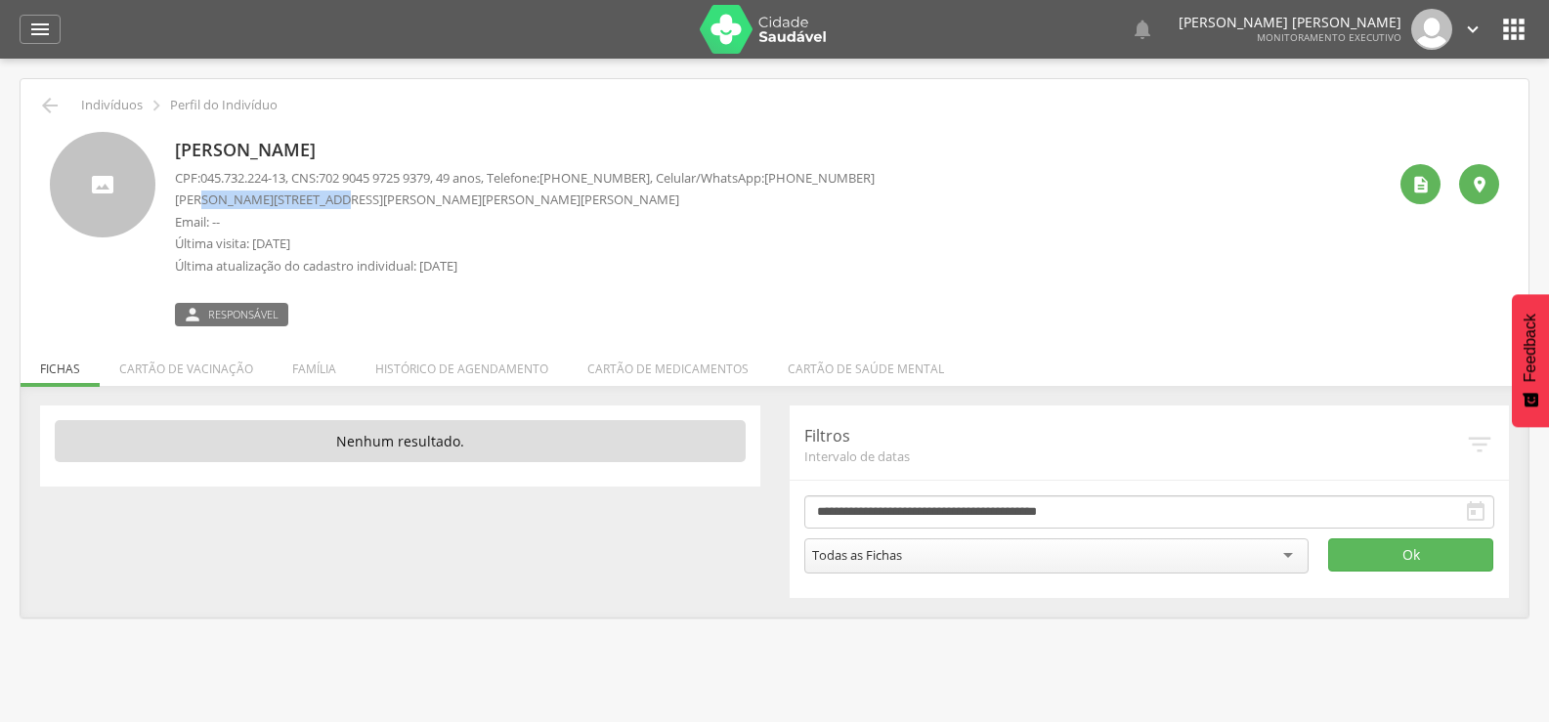
drag, startPoint x: 200, startPoint y: 196, endPoint x: 328, endPoint y: 206, distance: 128.4
click at [328, 206] on p "[PERSON_NAME][STREET_ADDRESS][PERSON_NAME][PERSON_NAME][PERSON_NAME]" at bounding box center [525, 200] width 700 height 19
copy p "[PERSON_NAME] [PERSON_NAME] do [PERSON_NAME]"
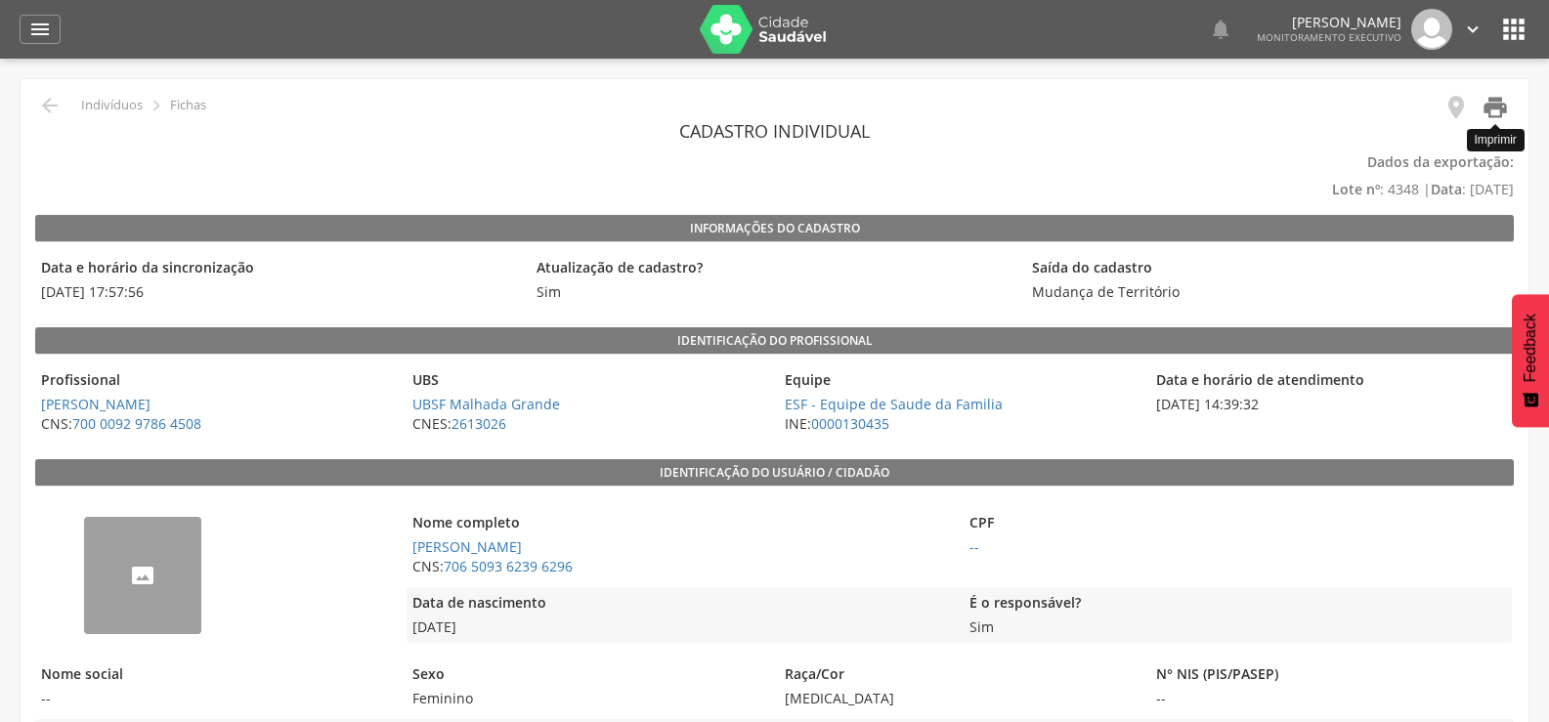
click at [1484, 109] on icon "" at bounding box center [1495, 107] width 27 height 27
